Goal: Navigation & Orientation: Find specific page/section

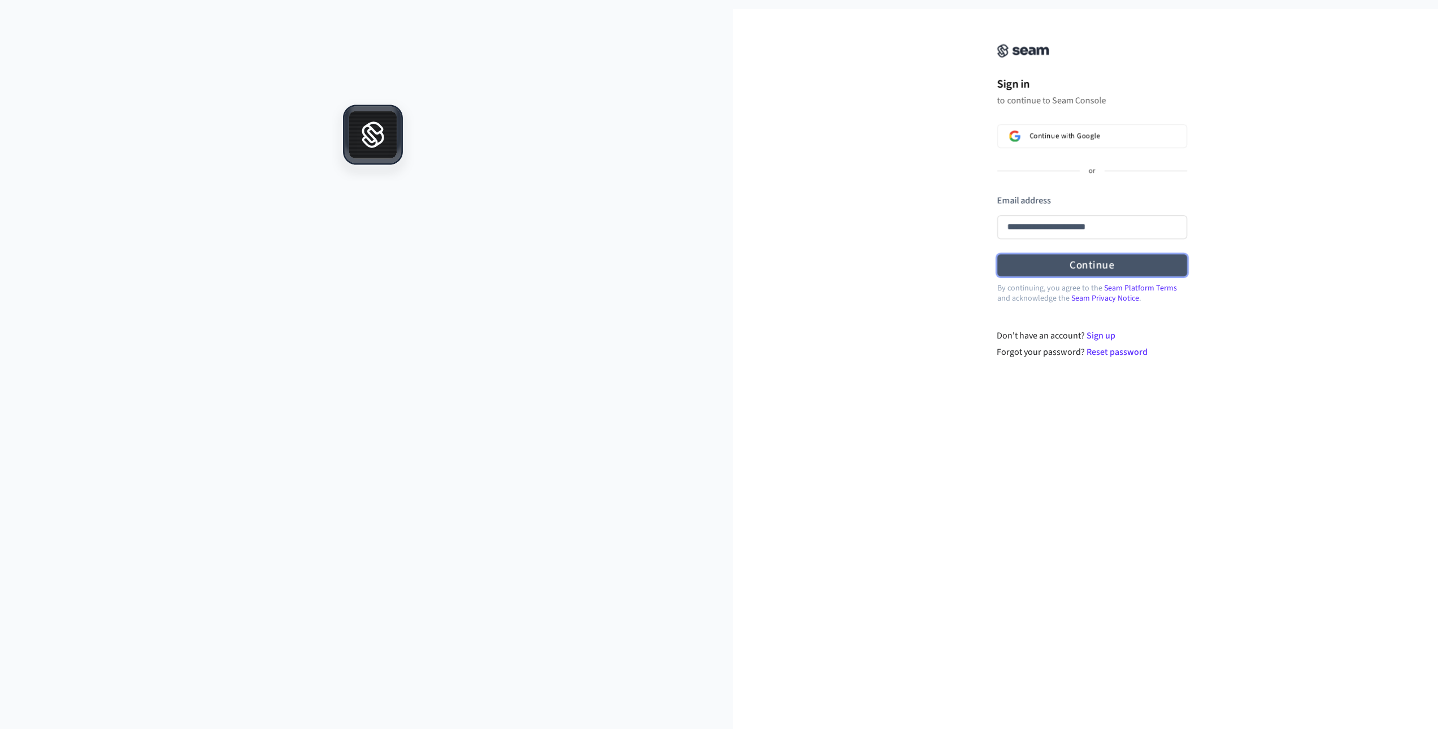
click at [464, 264] on button "Continue" at bounding box center [1092, 265] width 190 height 22
type input "**********"
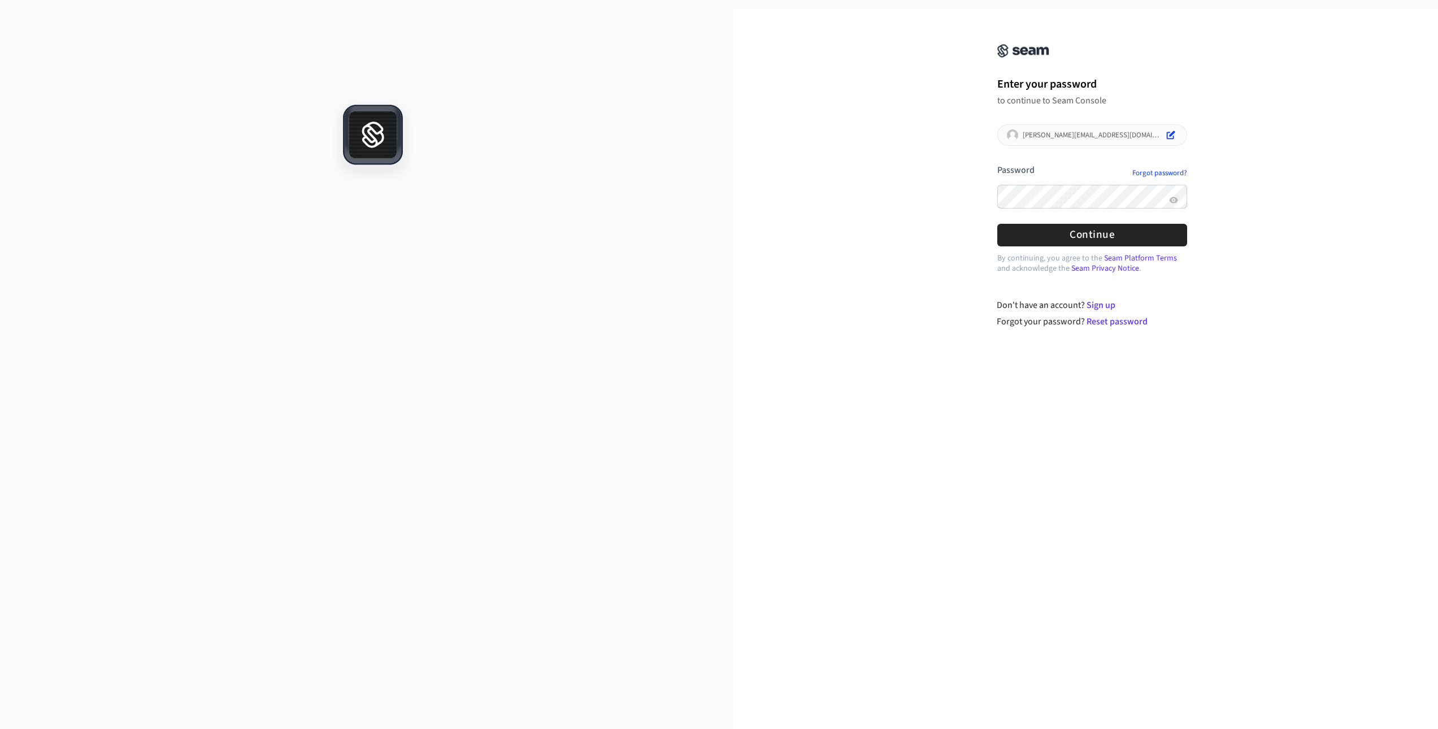
click at [464, 215] on div at bounding box center [997, 215] width 0 height 0
click at [464, 234] on button "Continue" at bounding box center [1092, 235] width 190 height 22
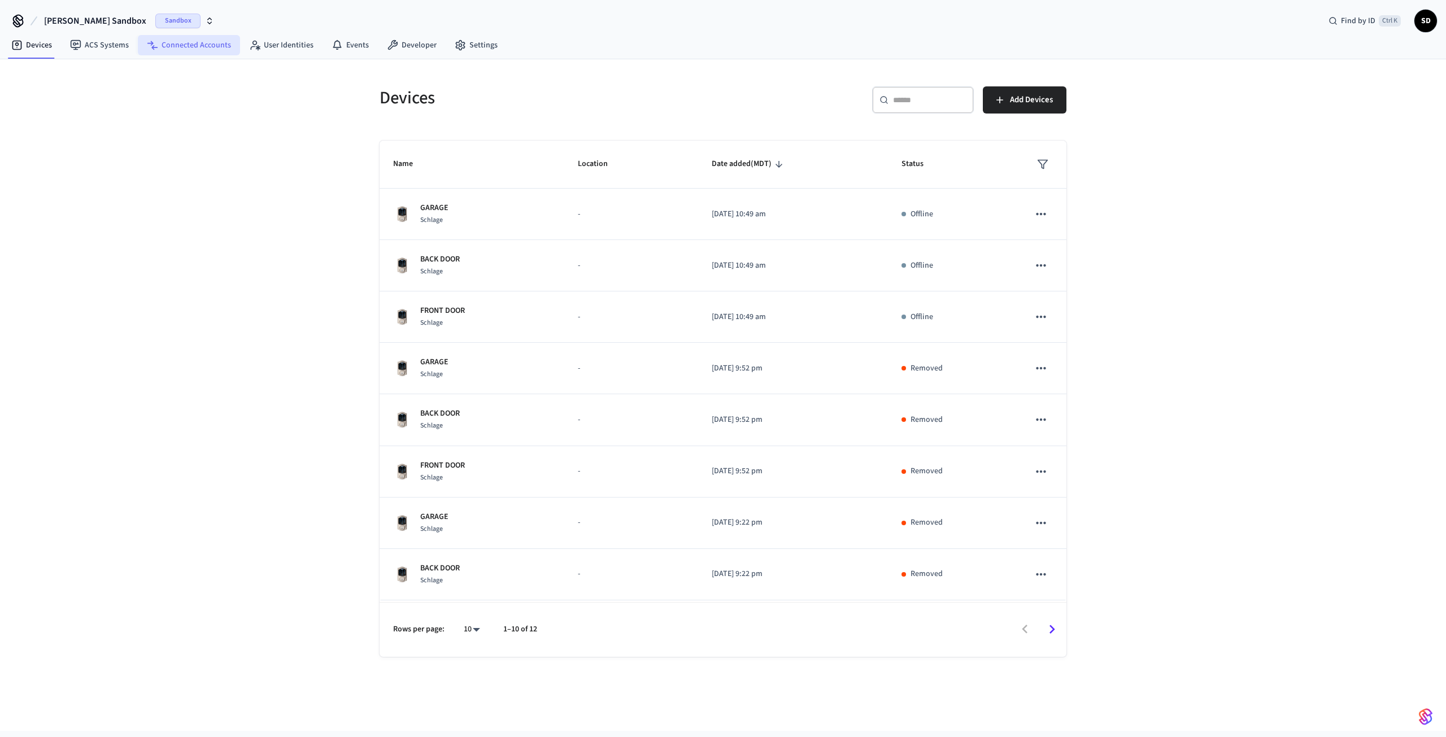
click at [218, 44] on link "Connected Accounts" at bounding box center [189, 45] width 102 height 20
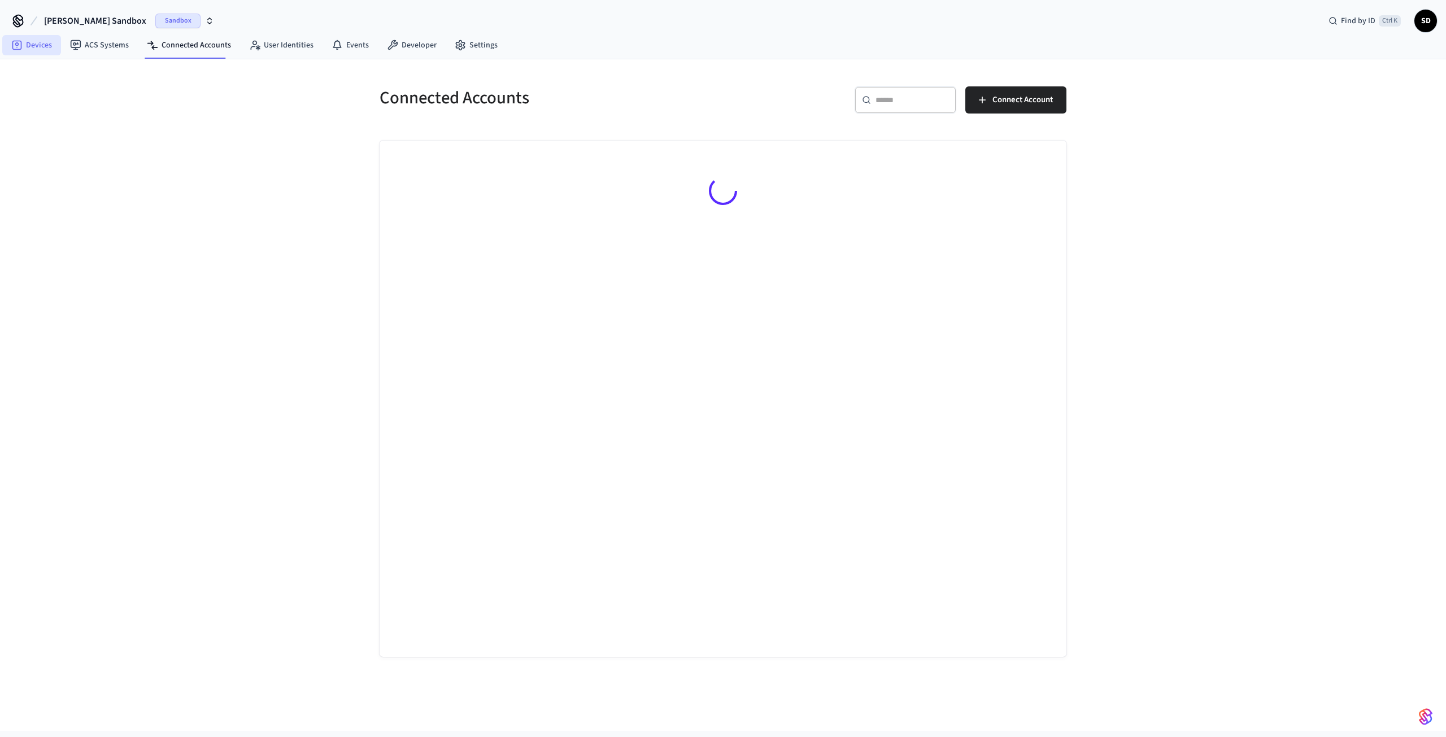
click at [36, 47] on link "Devices" at bounding box center [31, 45] width 59 height 20
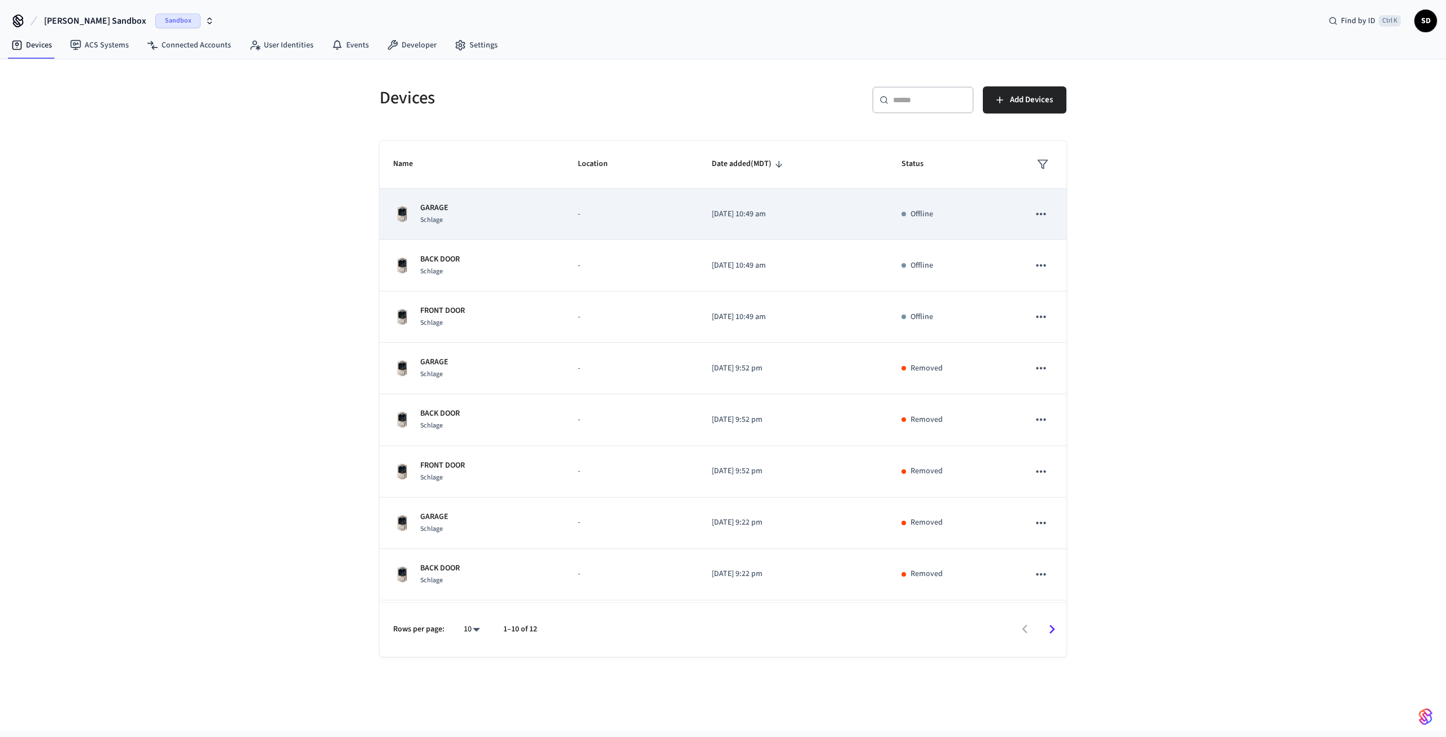
click at [464, 218] on p "-" at bounding box center [631, 214] width 107 height 12
click at [437, 220] on span "Schlage" at bounding box center [431, 220] width 23 height 10
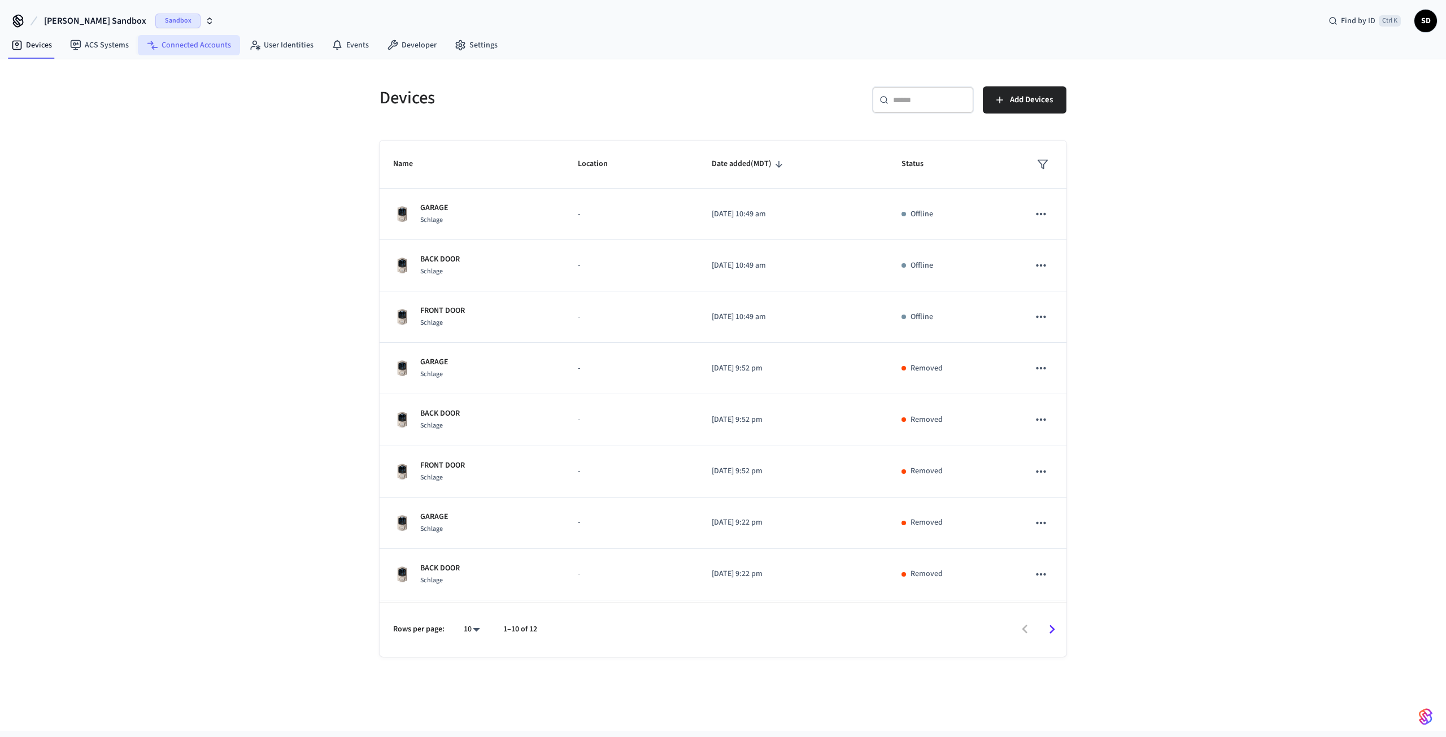
click at [209, 44] on link "Connected Accounts" at bounding box center [189, 45] width 102 height 20
